Goal: Task Accomplishment & Management: Manage account settings

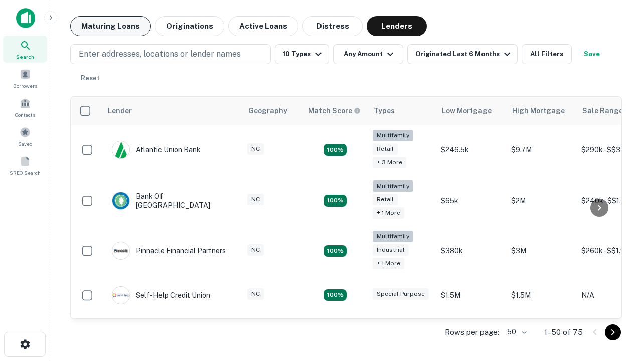
click at [110, 26] on button "Maturing Loans" at bounding box center [110, 26] width 81 height 20
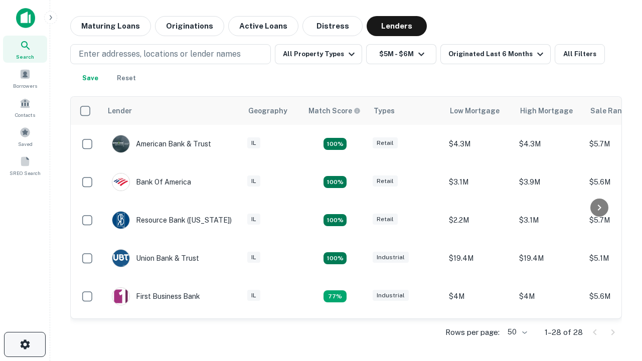
click at [25, 345] on icon "button" at bounding box center [25, 345] width 12 height 12
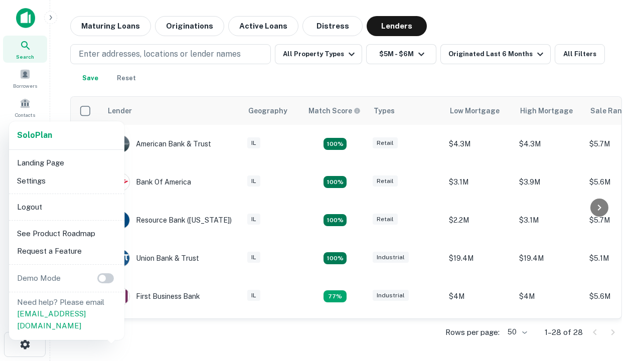
click at [66, 207] on li "Logout" at bounding box center [66, 207] width 107 height 18
